Goal: Navigation & Orientation: Find specific page/section

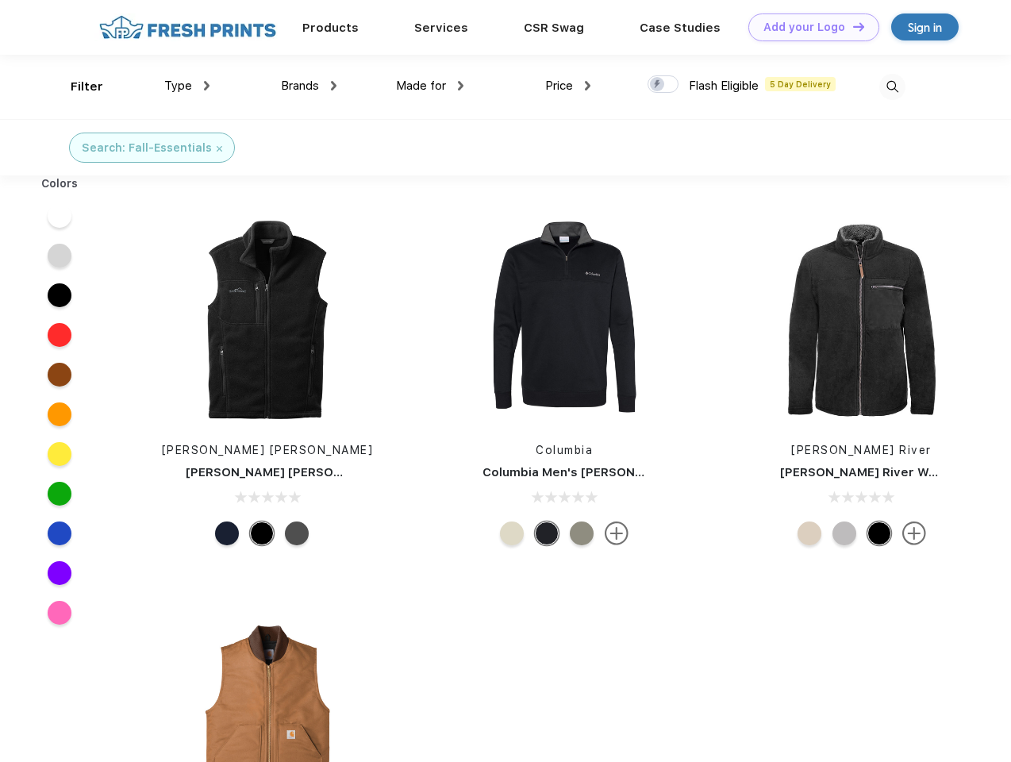
click at [808, 27] on link "Add your Logo Design Tool" at bounding box center [813, 27] width 131 height 28
click at [0, 0] on div "Design Tool" at bounding box center [0, 0] width 0 height 0
click at [851, 26] on link "Add your Logo Design Tool" at bounding box center [813, 27] width 131 height 28
click at [76, 86] on div "Filter" at bounding box center [87, 87] width 33 height 18
click at [187, 86] on span "Type" at bounding box center [178, 86] width 28 height 14
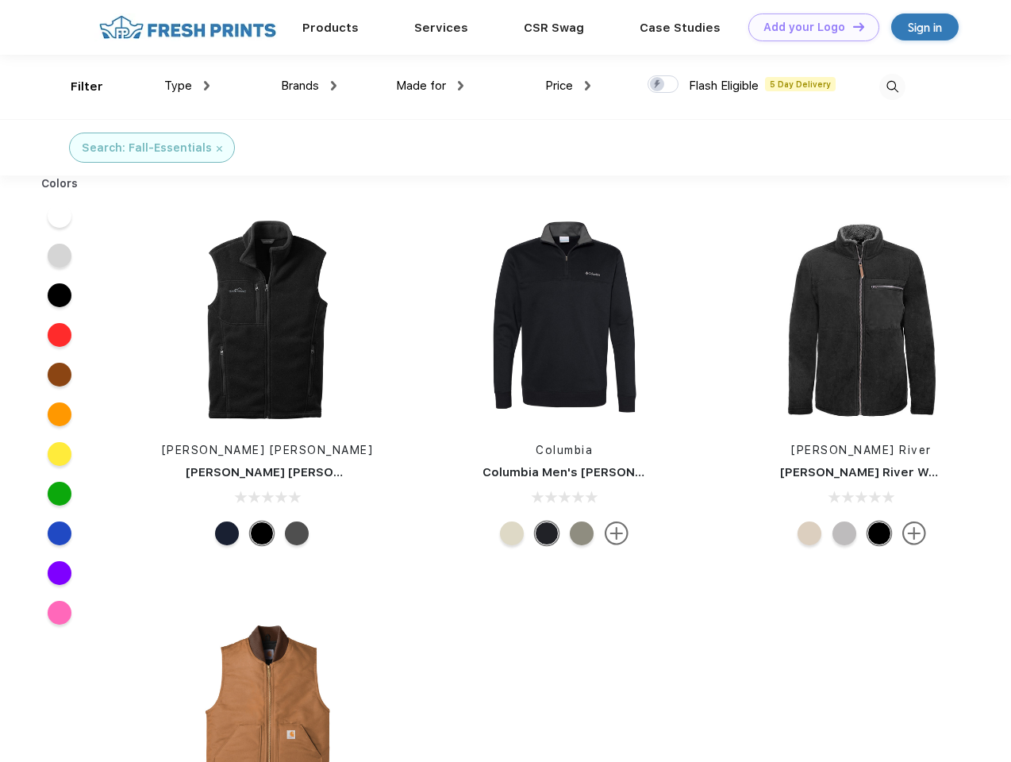
click at [309, 86] on span "Brands" at bounding box center [300, 86] width 38 height 14
click at [430, 86] on span "Made for" at bounding box center [421, 86] width 50 height 14
click at [568, 86] on span "Price" at bounding box center [559, 86] width 28 height 14
click at [663, 85] on div at bounding box center [662, 83] width 31 height 17
click at [658, 85] on input "checkbox" at bounding box center [652, 80] width 10 height 10
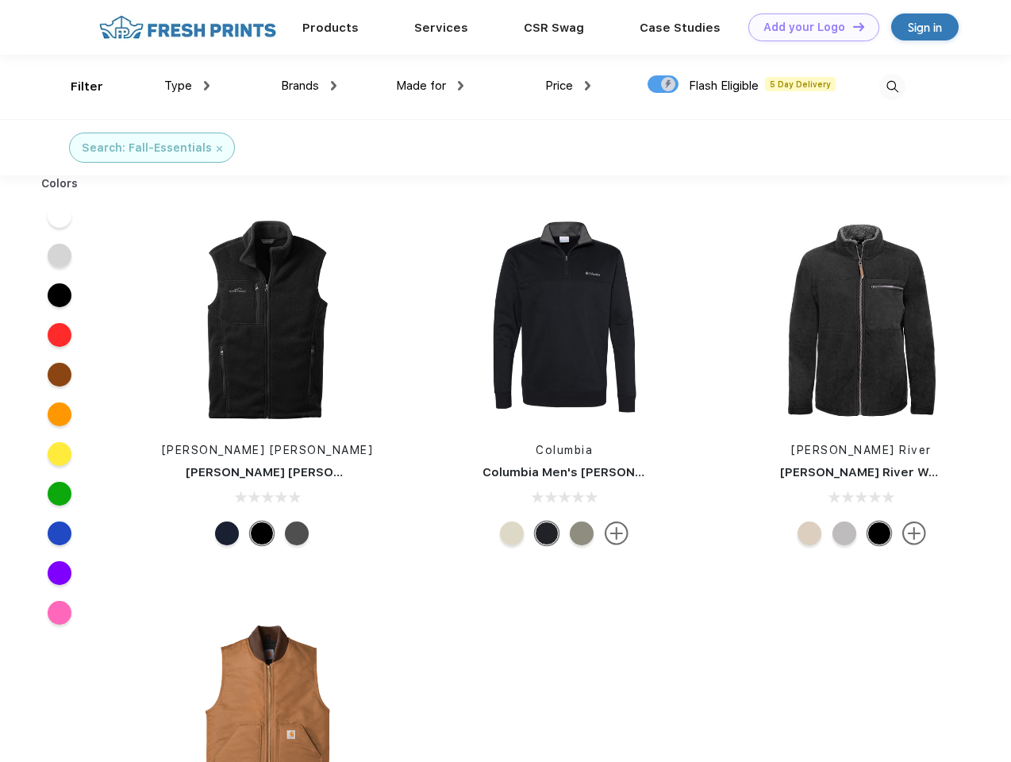
click at [892, 86] on img at bounding box center [892, 87] width 26 height 26
